Goal: Task Accomplishment & Management: Use online tool/utility

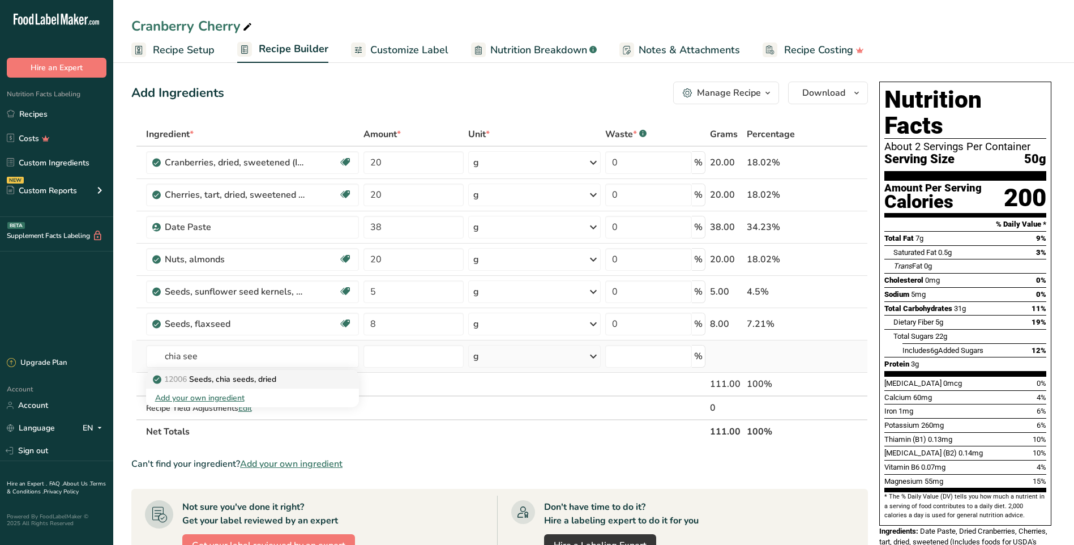
drag, startPoint x: 0, startPoint y: 0, endPoint x: 215, endPoint y: 377, distance: 433.5
click at [215, 377] on p "12006 Seeds, chia seeds, dried" at bounding box center [215, 379] width 121 height 12
type input "Seeds, chia seeds, dried"
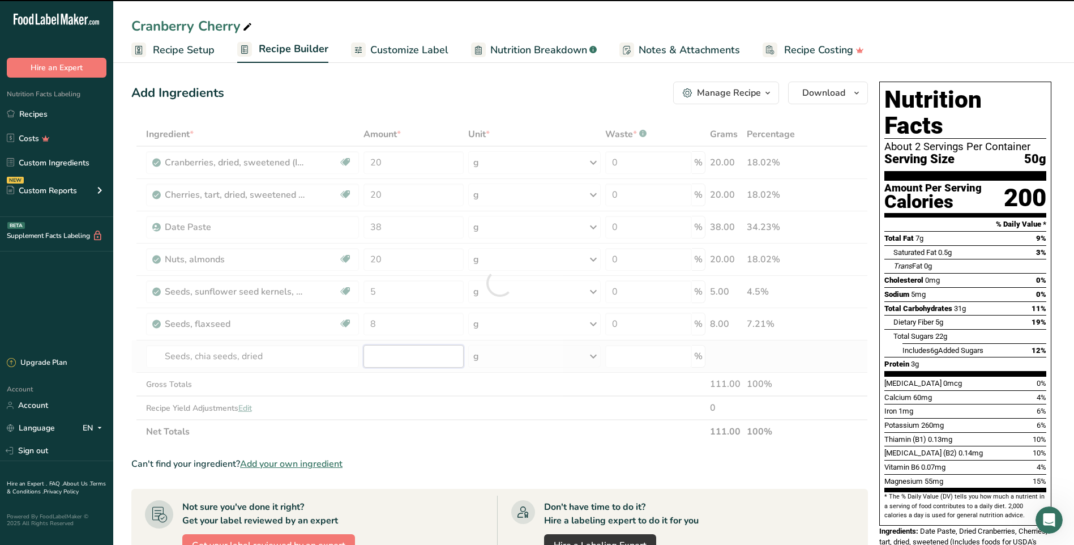
click at [396, 356] on input "number" at bounding box center [414, 356] width 100 height 23
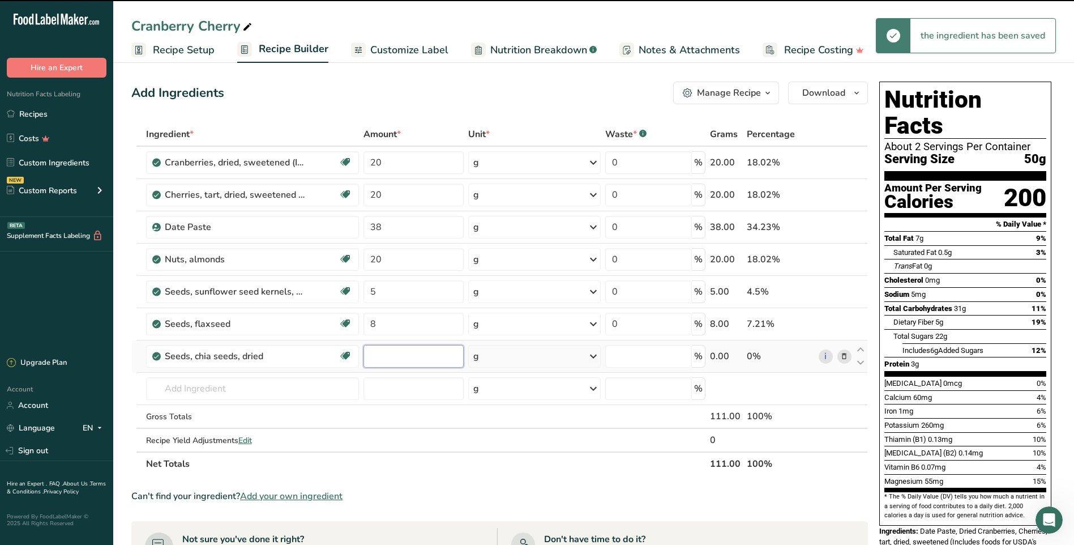
type input "0"
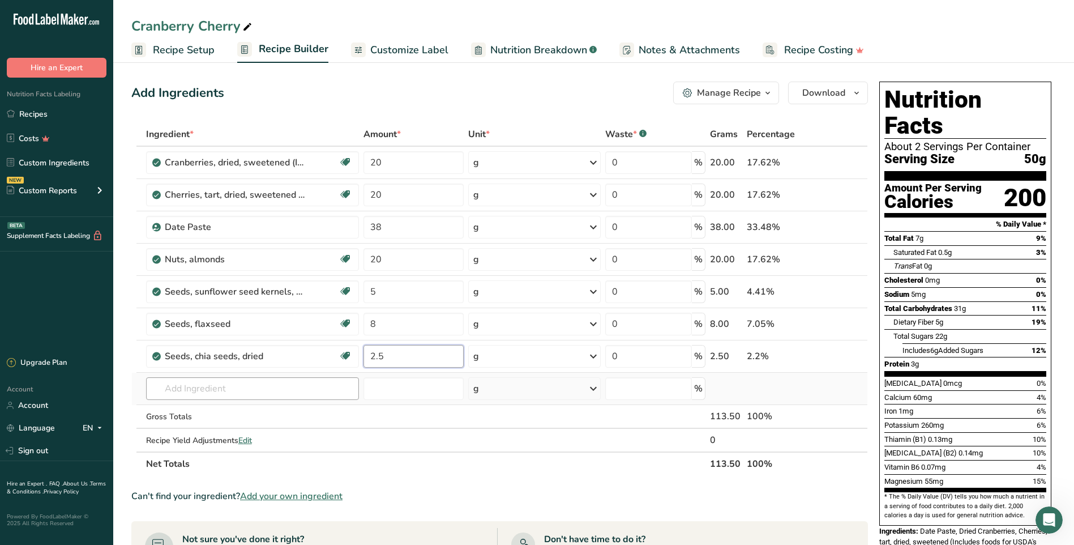
type input "2.5"
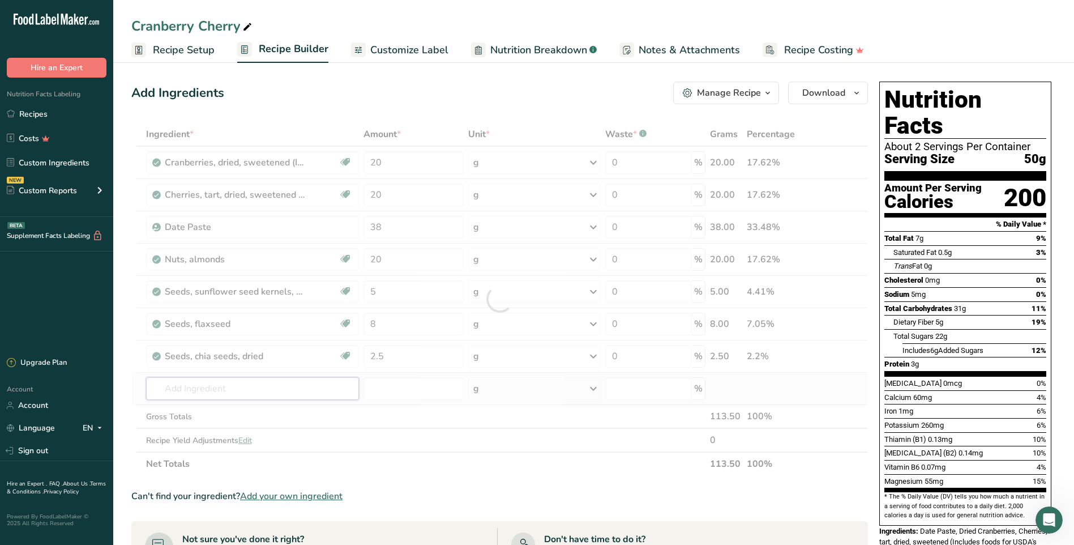
click at [297, 387] on div "Ingredient * Amount * Unit * Waste * .a-a{fill:#347362;}.b-a{fill:#fff;} Grams …" at bounding box center [499, 298] width 737 height 353
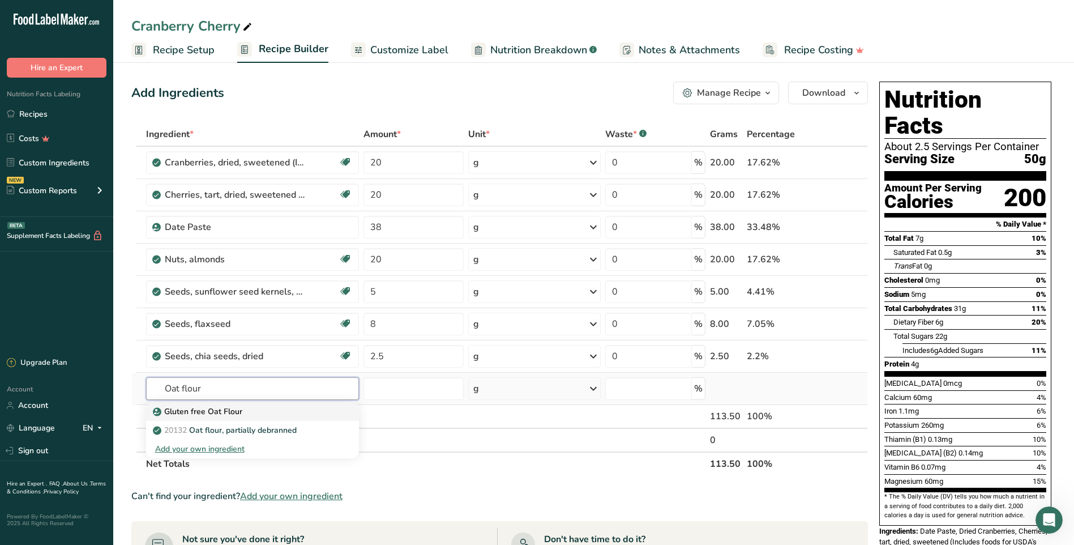
type input "Oat flour"
click at [238, 407] on p "Gluten free Oat Flour" at bounding box center [198, 412] width 87 height 12
type input "Gluten free Oat Flour"
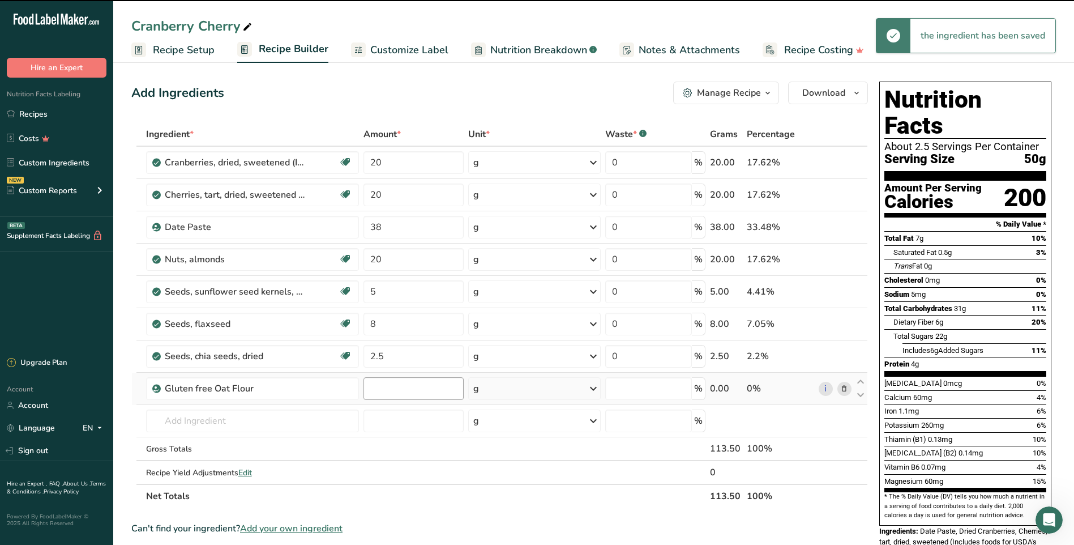
type input "0"
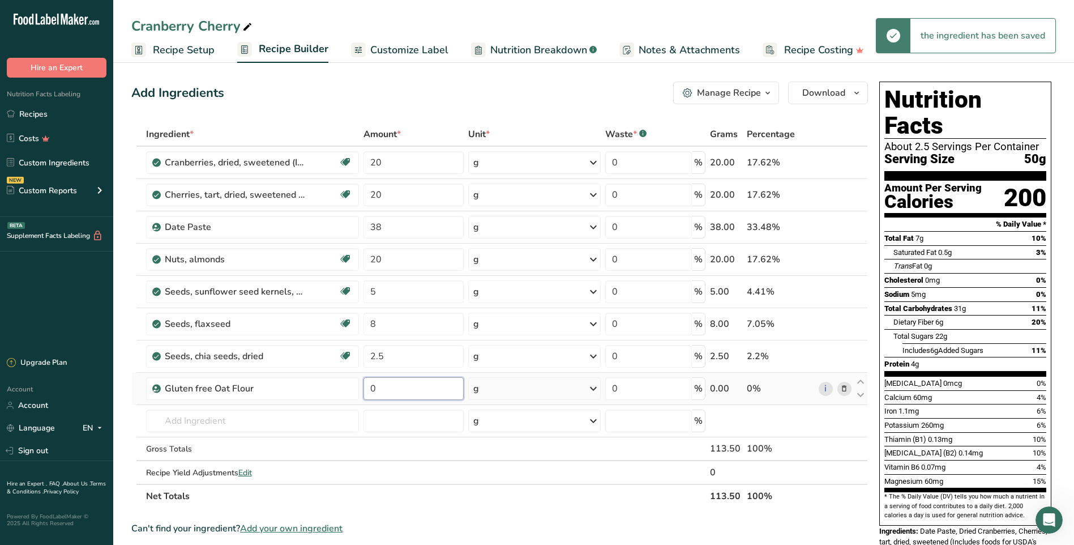
click at [399, 389] on input "0" at bounding box center [414, 388] width 100 height 23
type input "5"
click at [345, 428] on div "Ingredient * Amount * Unit * Waste * .a-a{fill:#347362;}.b-a{fill:#fff;} Grams …" at bounding box center [499, 315] width 737 height 386
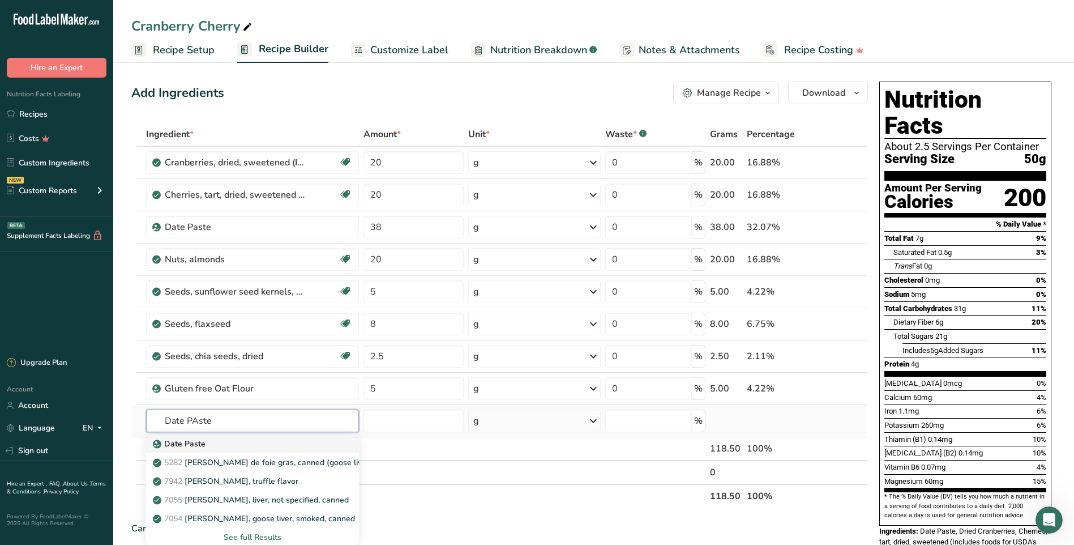
type input "Date PAste"
click at [213, 439] on div "Date Paste" at bounding box center [243, 444] width 177 height 12
type input "Date Paste"
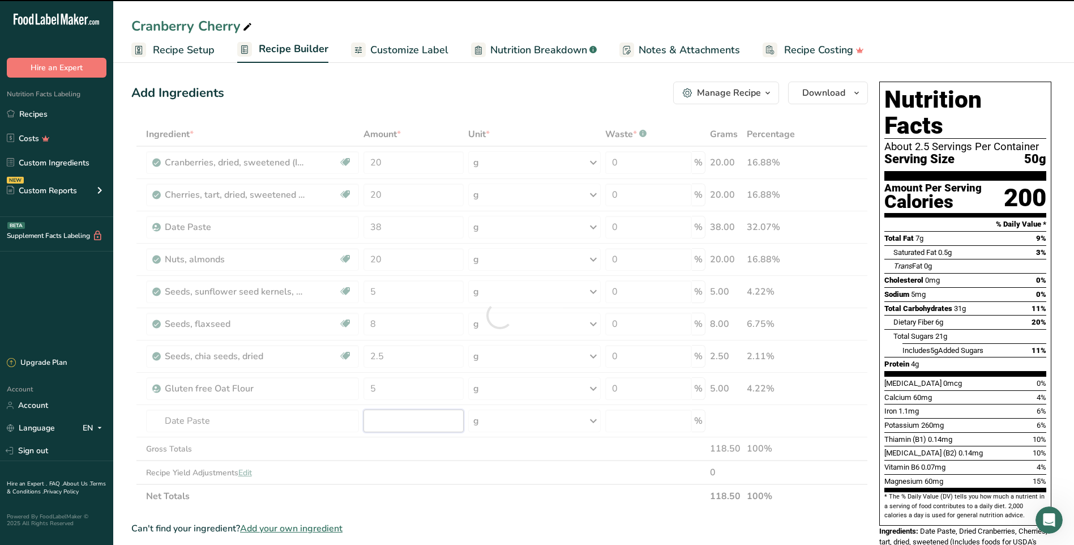
click at [398, 419] on input "number" at bounding box center [414, 420] width 100 height 23
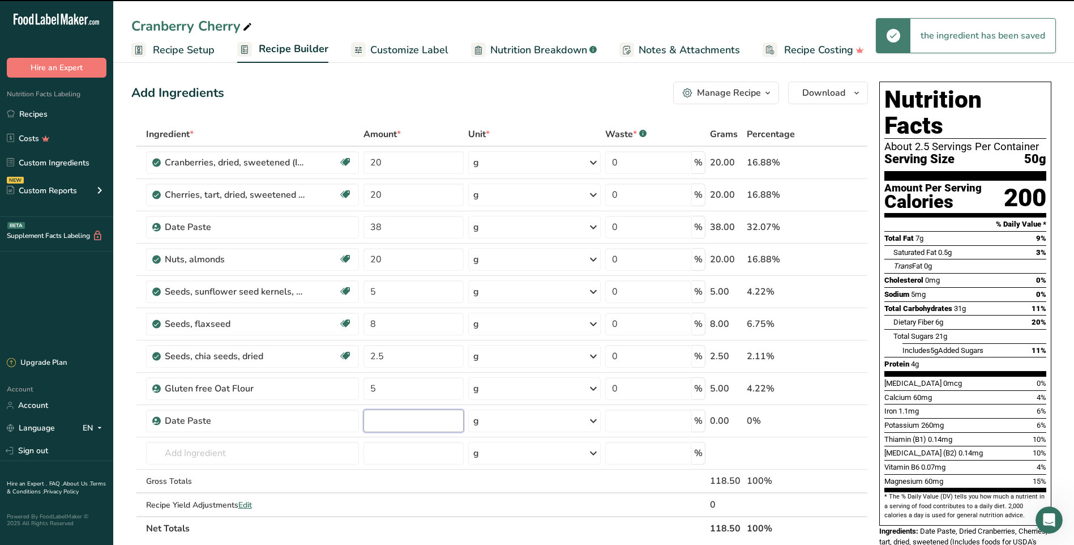
type input "0"
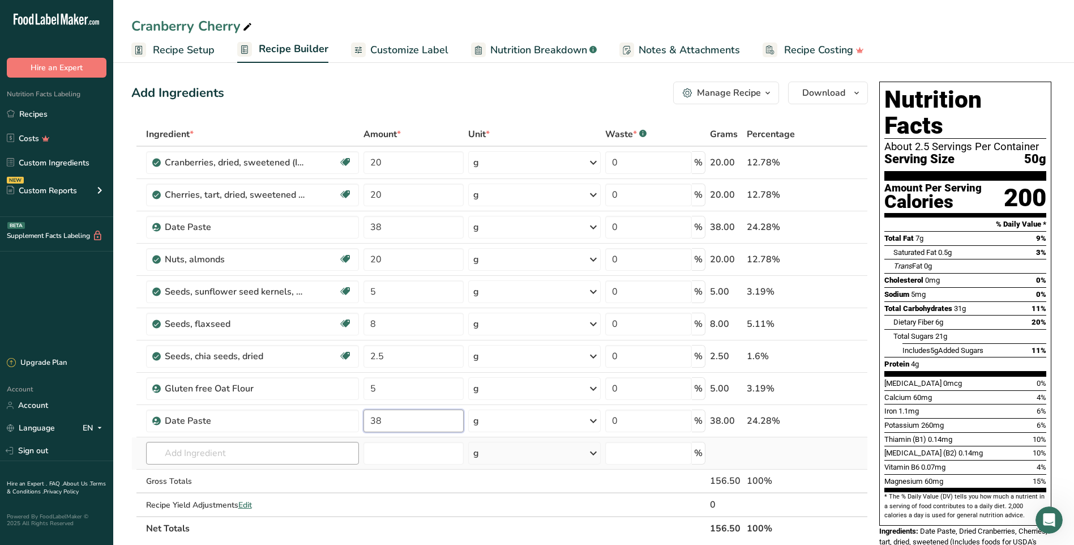
type input "38"
click at [167, 454] on div "Ingredient * Amount * Unit * Waste * .a-a{fill:#347362;}.b-a{fill:#fff;} Grams …" at bounding box center [499, 331] width 737 height 418
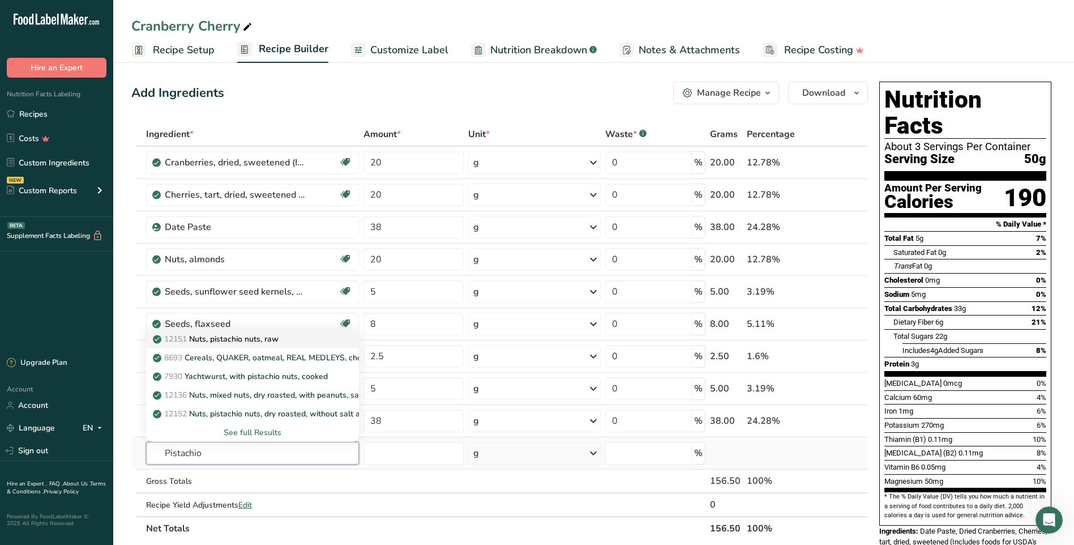
type input "Pistachio"
click at [283, 345] on link "12151 Nuts, pistachio nuts, raw" at bounding box center [252, 339] width 213 height 19
type input "Nuts, pistachio nuts, raw"
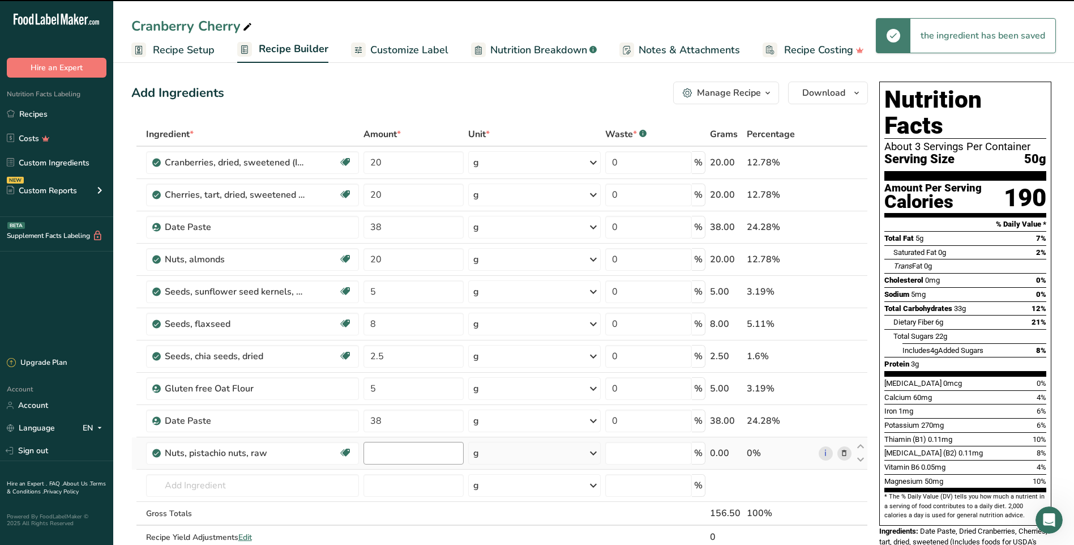
type input "0"
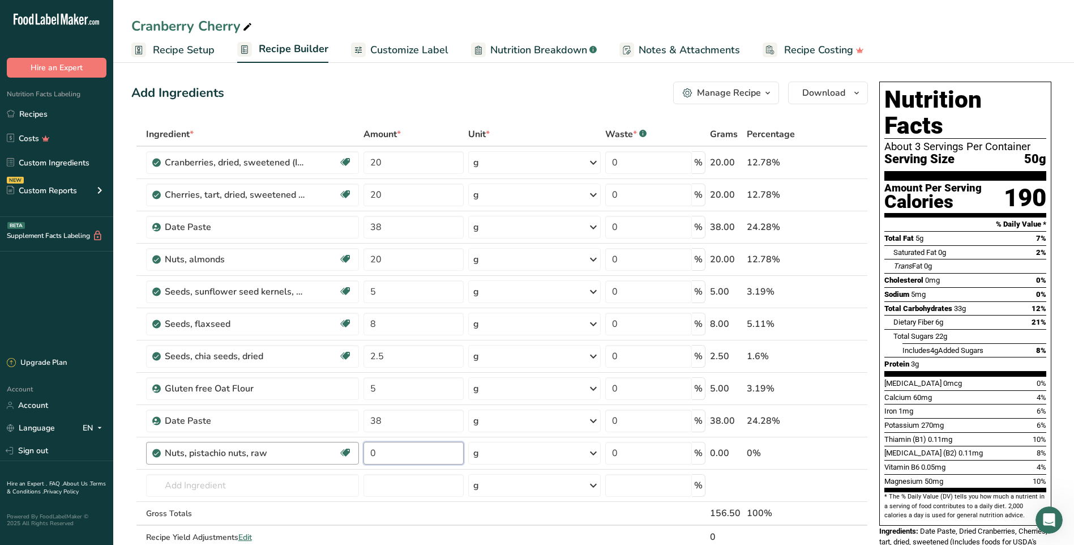
drag, startPoint x: 382, startPoint y: 446, endPoint x: 356, endPoint y: 450, distance: 26.3
click at [356, 450] on tr "Nuts, pistachio nuts, raw Source of Antioxidants Plant-based Protein Dairy free…" at bounding box center [500, 453] width 736 height 32
type input "20"
click at [219, 492] on div "Ingredient * Amount * Unit * Waste * .a-a{fill:#347362;}.b-a{fill:#fff;} Grams …" at bounding box center [499, 347] width 737 height 450
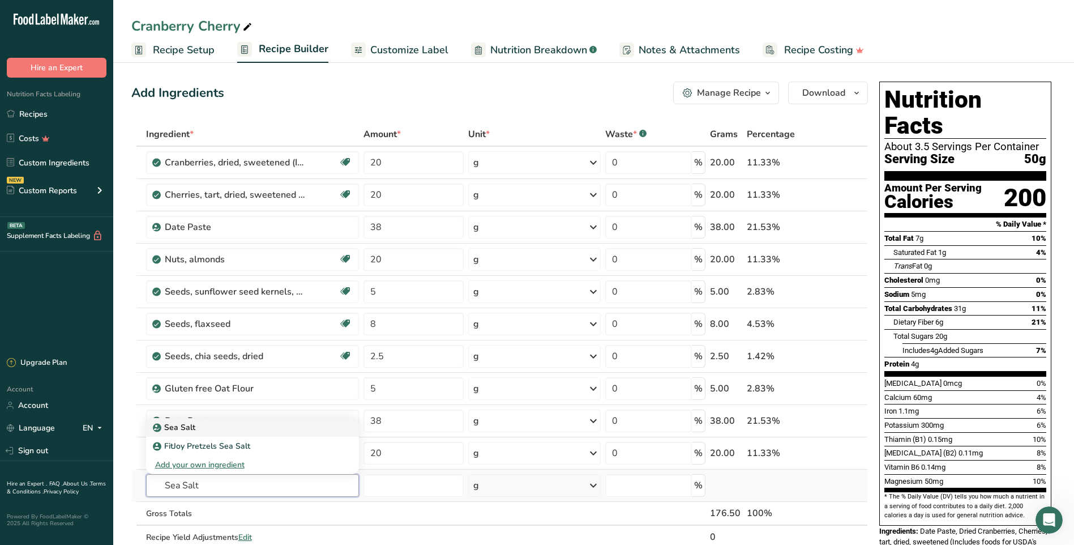
type input "Sea Salt"
click at [199, 431] on div "Sea Salt" at bounding box center [243, 427] width 177 height 12
type input "Sea Salt"
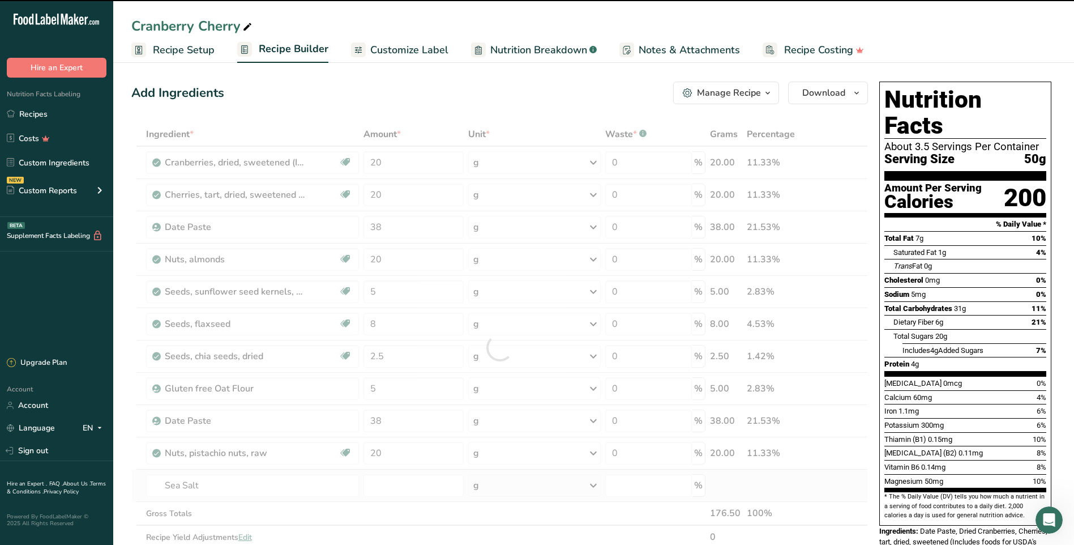
type input "0"
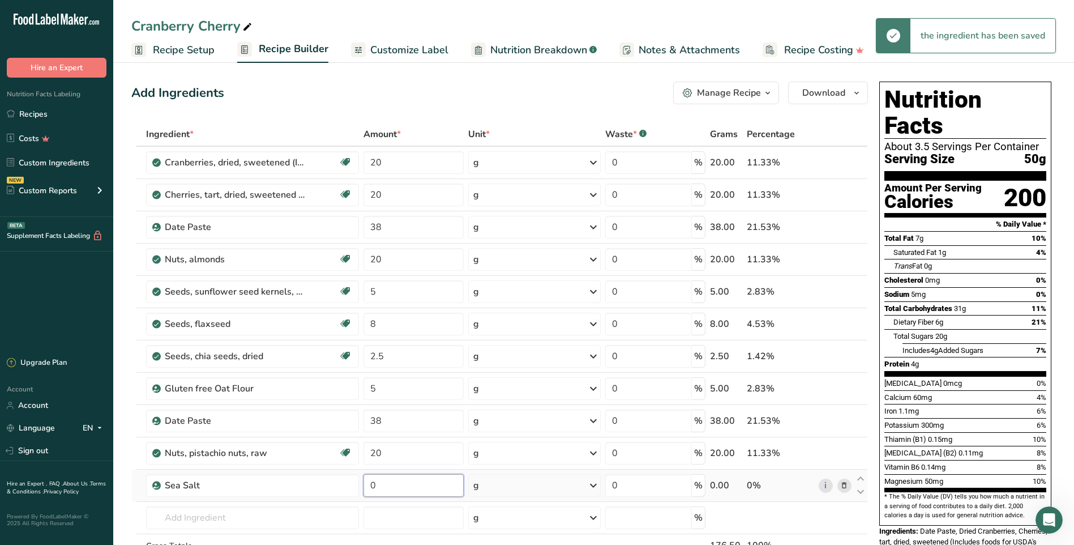
drag, startPoint x: 392, startPoint y: 489, endPoint x: 363, endPoint y: 489, distance: 28.9
click at [363, 489] on td "0" at bounding box center [413, 486] width 105 height 32
type input "0.5"
click at [527, 509] on div "Ingredient * Amount * Unit * Waste * .a-a{fill:#347362;}.b-a{fill:#fff;} Grams …" at bounding box center [499, 363] width 737 height 483
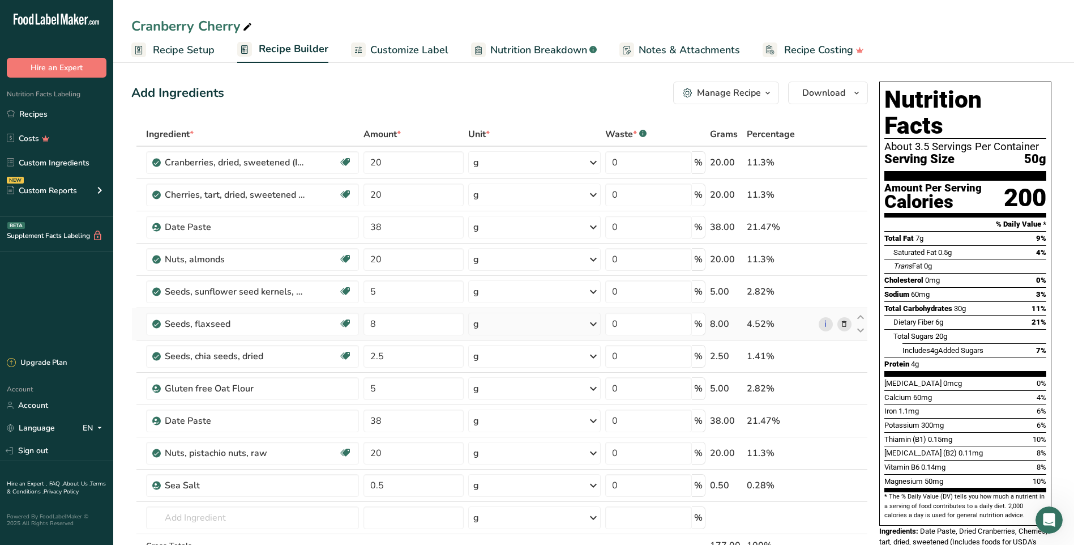
scroll to position [57, 0]
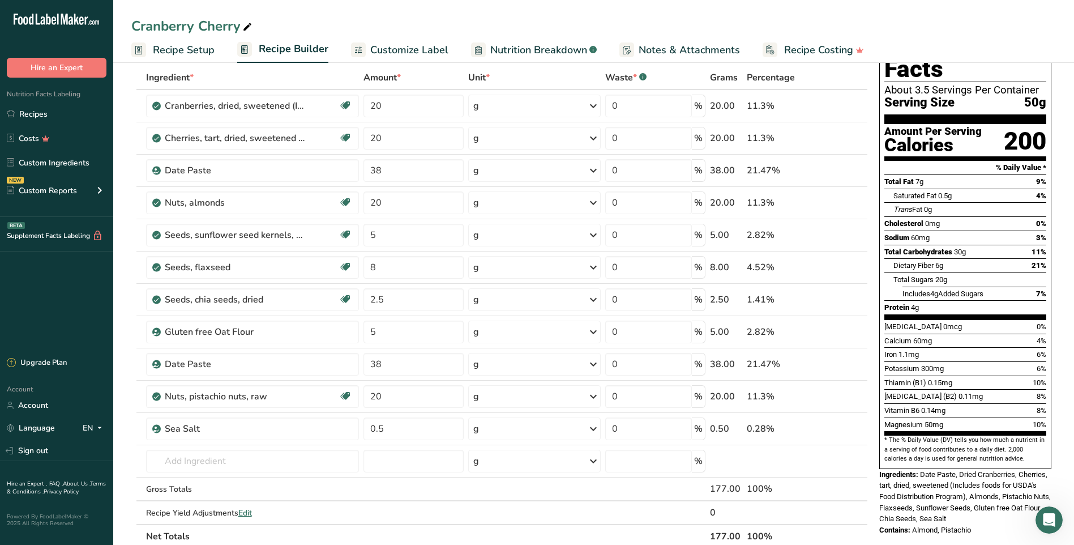
click at [547, 49] on span "Nutrition Breakdown" at bounding box center [538, 49] width 97 height 15
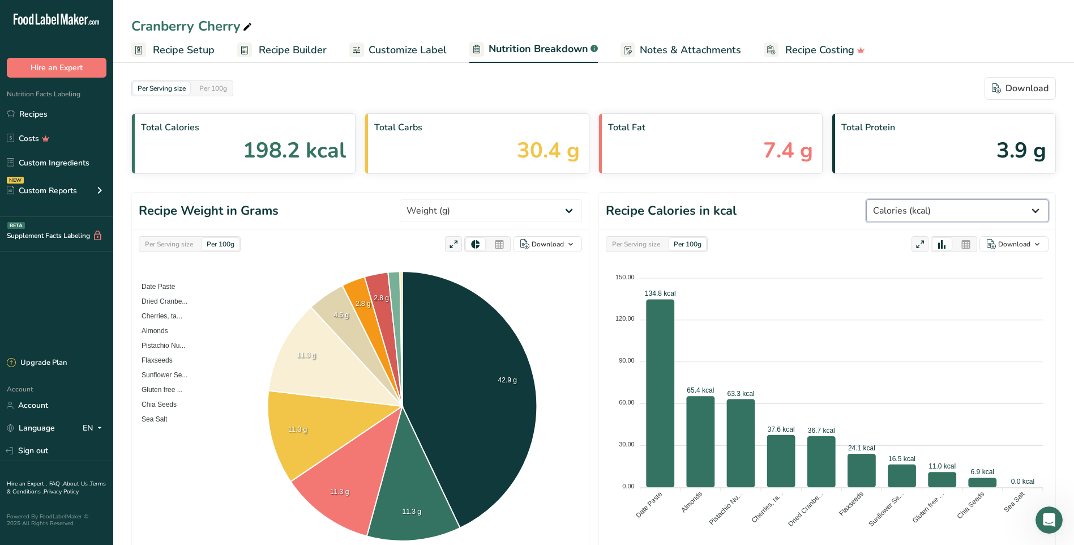
click at [1021, 207] on select "Weight (g) Calories (kcal) Energy KJ (kj) Total Fat (g) Saturated Fat (g) Trans…" at bounding box center [958, 210] width 182 height 23
click at [909, 199] on select "Weight (g) Calories (kcal) Energy KJ (kj) Total Fat (g) Saturated Fat (g) Trans…" at bounding box center [958, 210] width 182 height 23
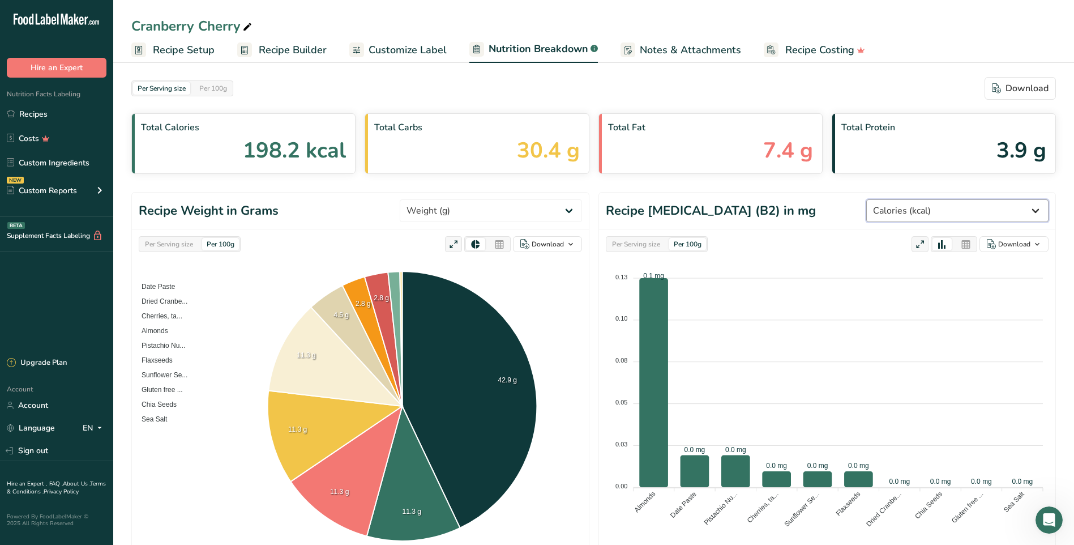
click at [1035, 213] on select "Weight (g) Calories (kcal) Energy KJ (kj) Total Fat (g) Saturated Fat (g) Trans…" at bounding box center [958, 210] width 182 height 23
click at [909, 199] on select "Weight (g) Calories (kcal) Energy KJ (kj) Total Fat (g) Saturated Fat (g) Trans…" at bounding box center [958, 210] width 182 height 23
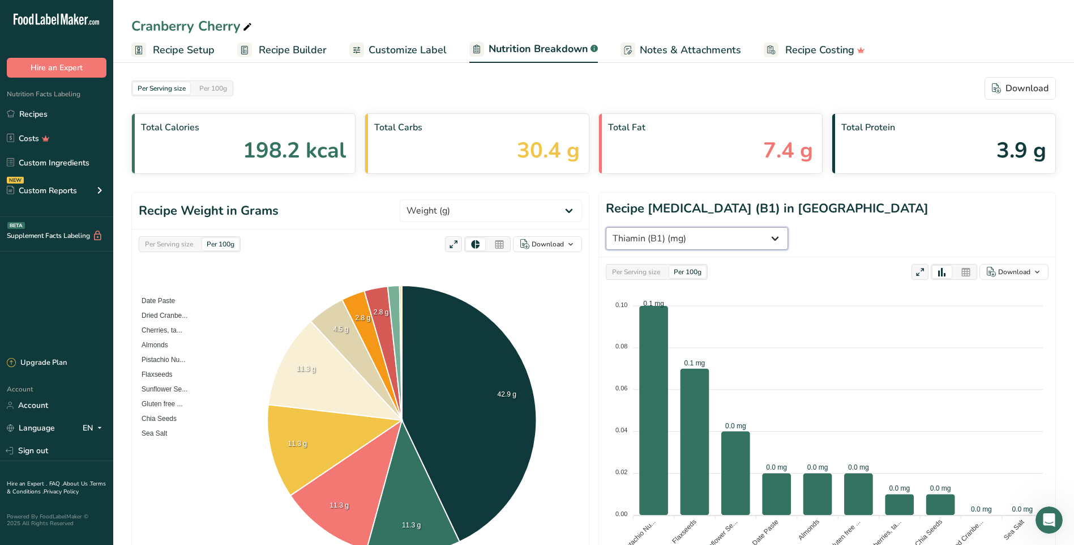
click at [788, 227] on select "Weight (g) Calories (kcal) Energy KJ (kj) Total Fat (g) Saturated Fat (g) Trans…" at bounding box center [697, 238] width 182 height 23
select select "Vitamin B6"
click at [788, 227] on select "Weight (g) Calories (kcal) Energy KJ (kj) Total Fat (g) Saturated Fat (g) Trans…" at bounding box center [697, 238] width 182 height 23
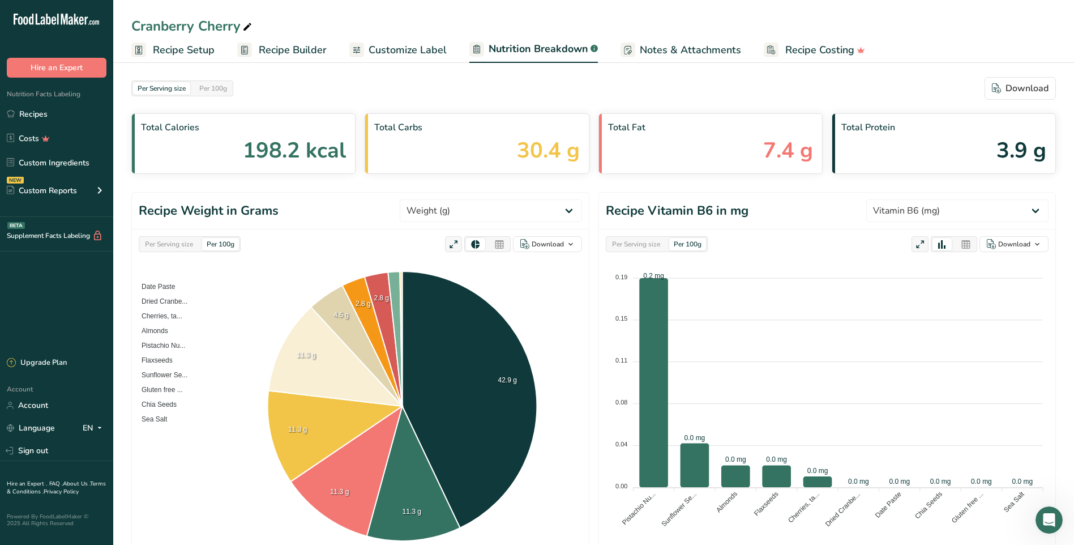
click at [180, 51] on span "Recipe Setup" at bounding box center [184, 49] width 62 height 15
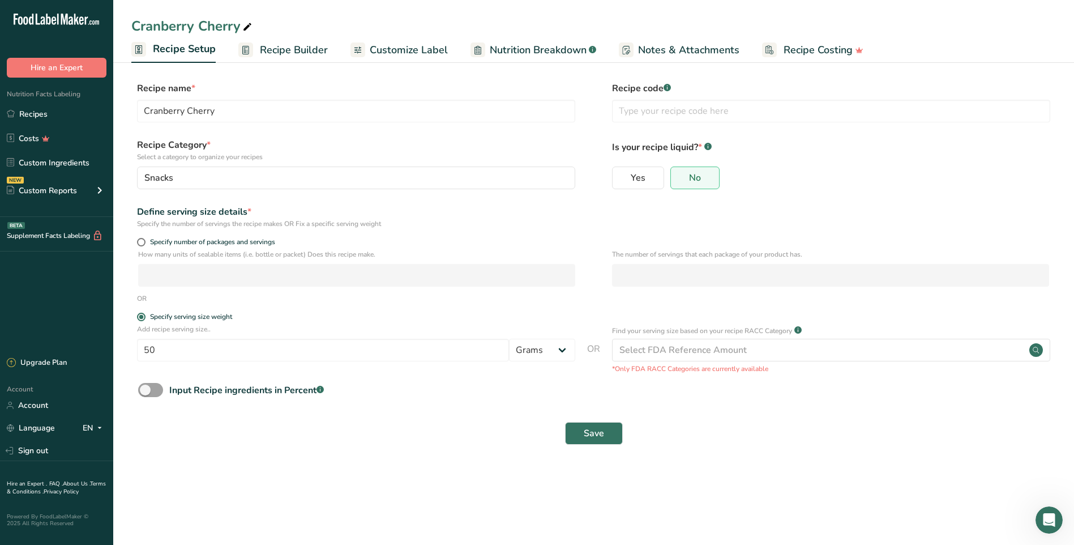
click at [289, 46] on span "Recipe Builder" at bounding box center [294, 49] width 68 height 15
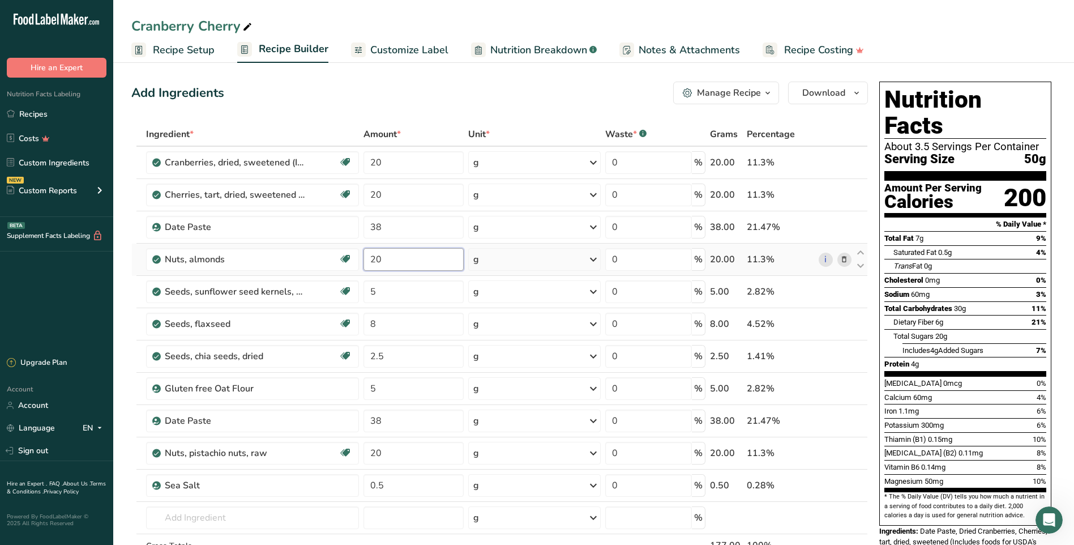
click at [394, 267] on input "20" at bounding box center [414, 259] width 100 height 23
type input "25"
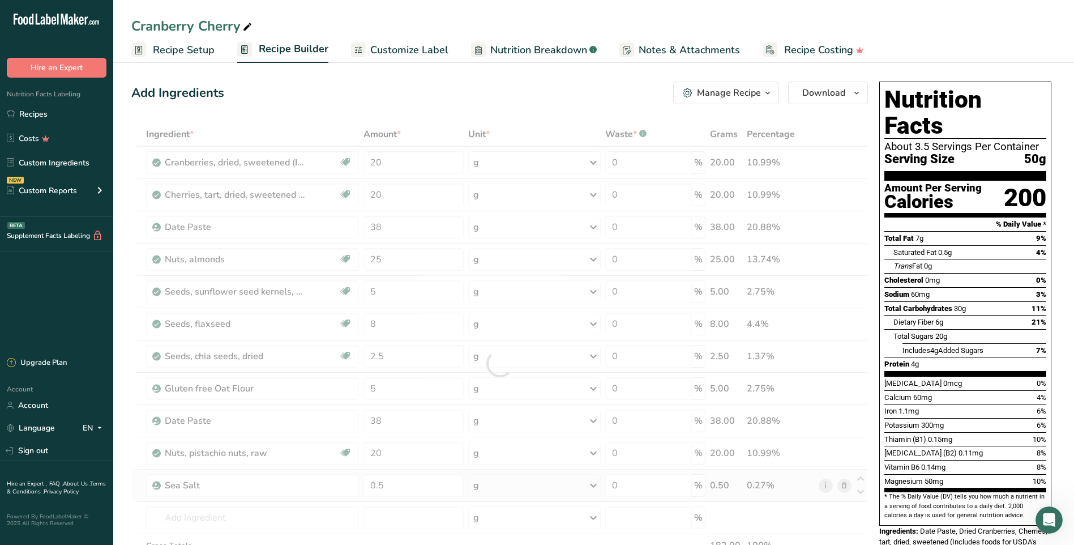
click at [551, 475] on div "Ingredient * Amount * Unit * Waste * .a-a{fill:#347362;}.b-a{fill:#fff;} Grams …" at bounding box center [499, 363] width 737 height 483
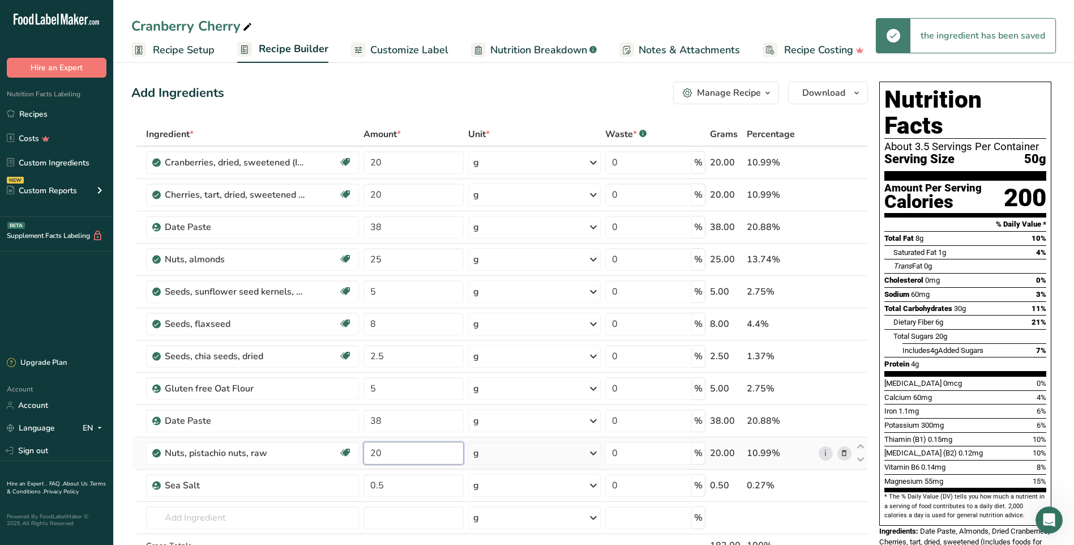
drag, startPoint x: 392, startPoint y: 458, endPoint x: 375, endPoint y: 456, distance: 17.6
click at [375, 456] on input "20" at bounding box center [414, 453] width 100 height 23
type input "25"
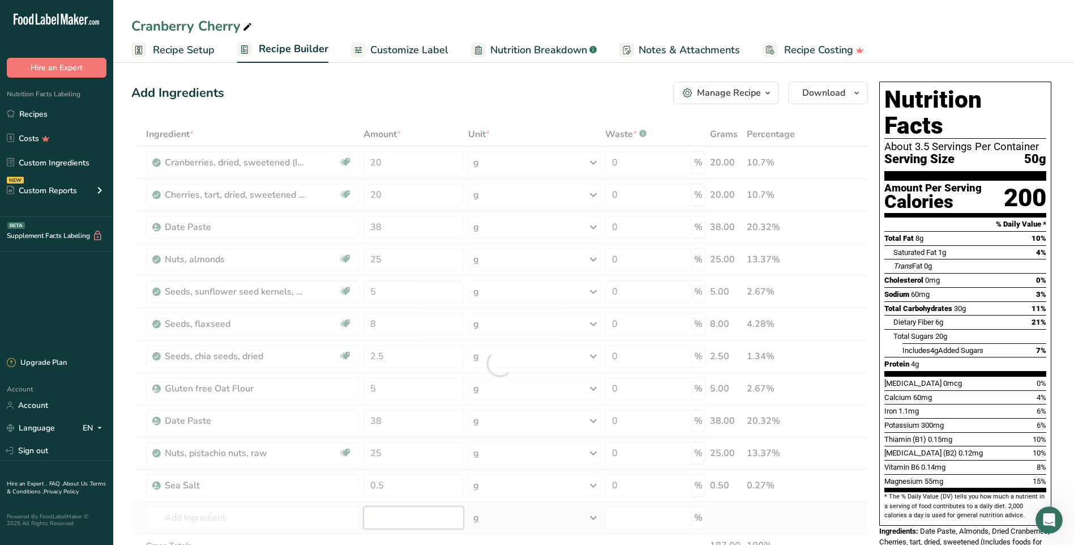
click at [453, 521] on div "Ingredient * Amount * Unit * Waste * .a-a{fill:#347362;}.b-a{fill:#fff;} Grams …" at bounding box center [499, 363] width 737 height 483
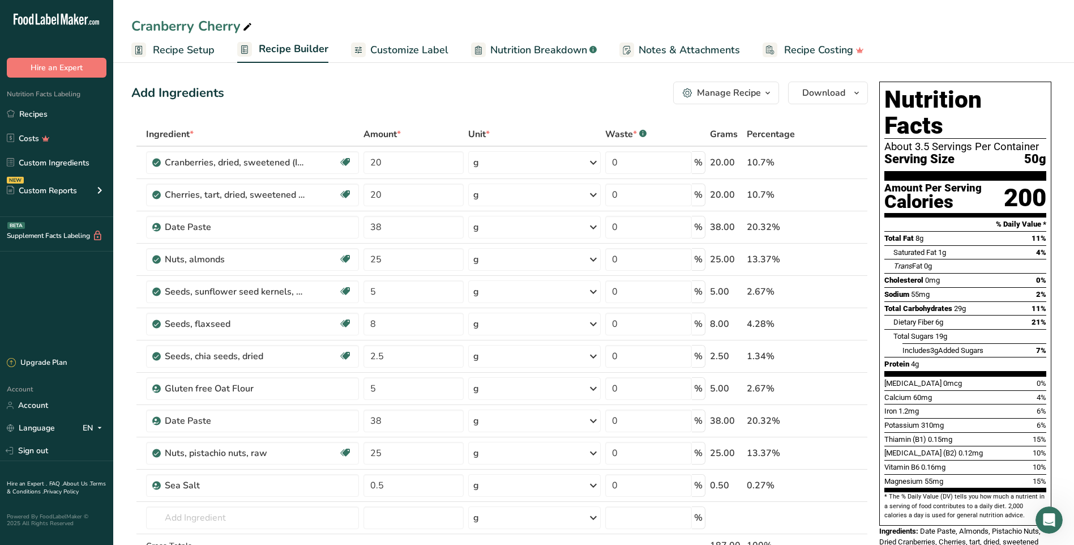
click at [725, 91] on div "Manage Recipe" at bounding box center [729, 93] width 64 height 14
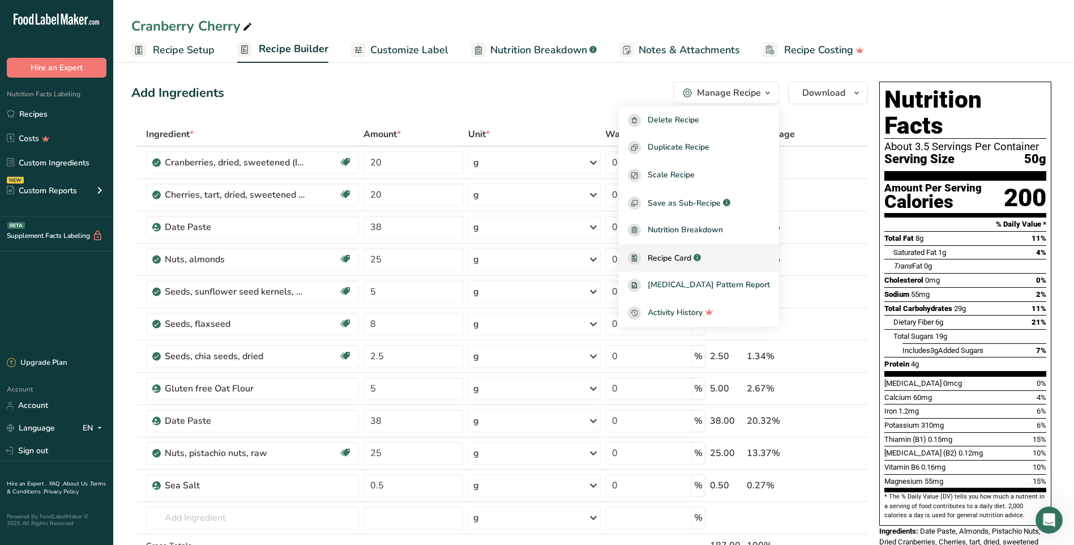
click at [686, 255] on span "Recipe Card" at bounding box center [670, 258] width 44 height 12
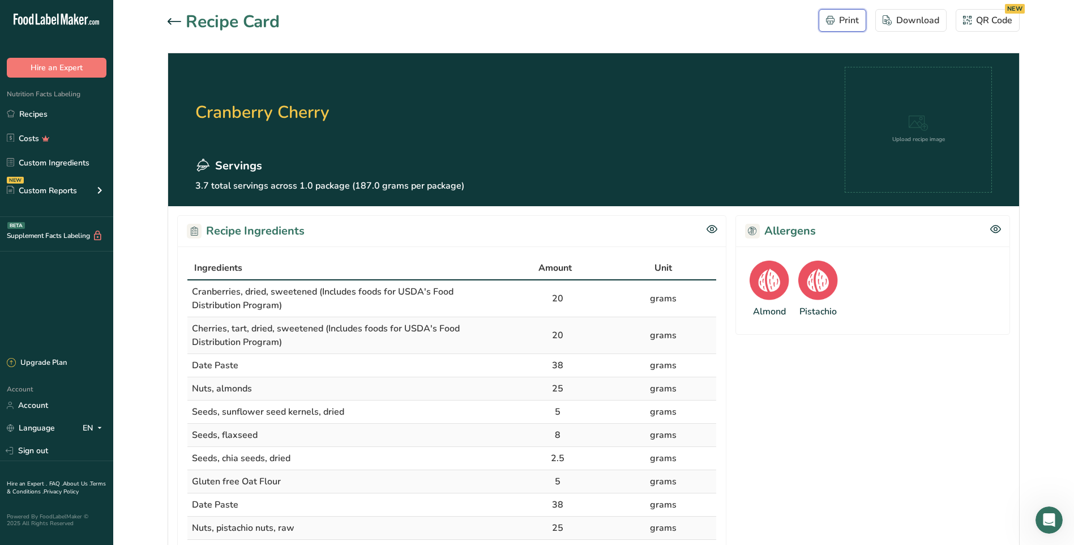
click at [827, 28] on button "Print" at bounding box center [843, 20] width 48 height 23
